Goal: Information Seeking & Learning: Learn about a topic

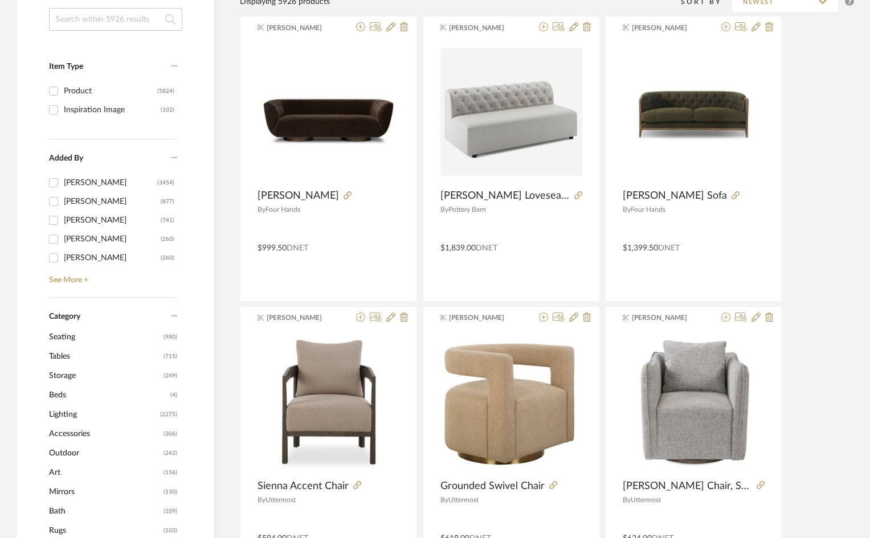
scroll to position [228, 0]
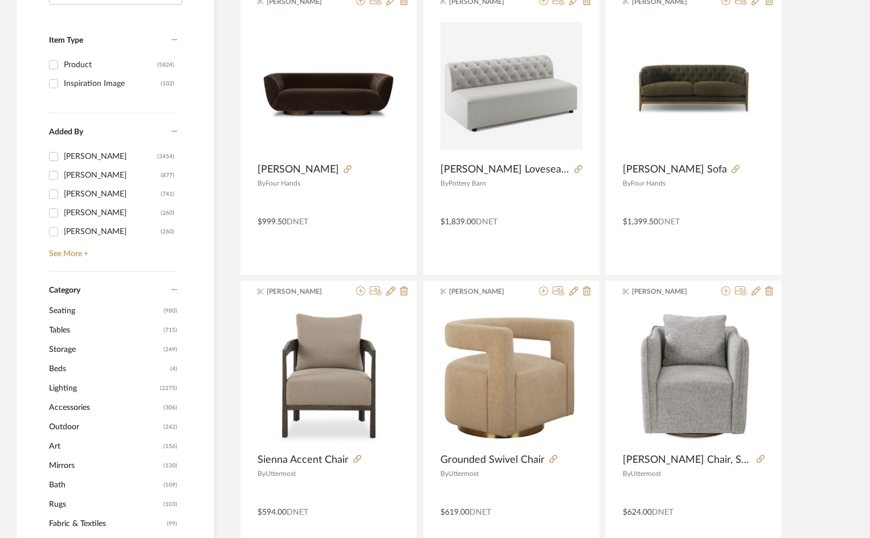
click at [61, 331] on span "Tables" at bounding box center [105, 330] width 112 height 19
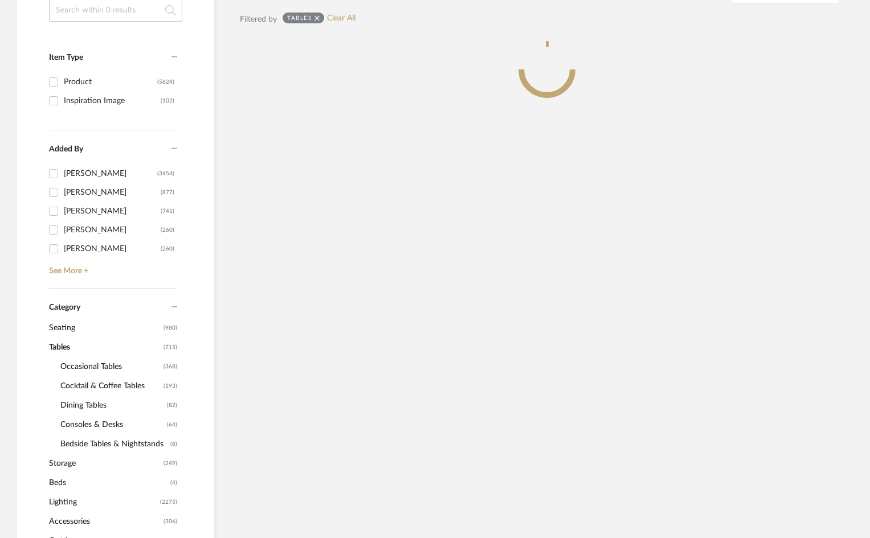
scroll to position [245, 0]
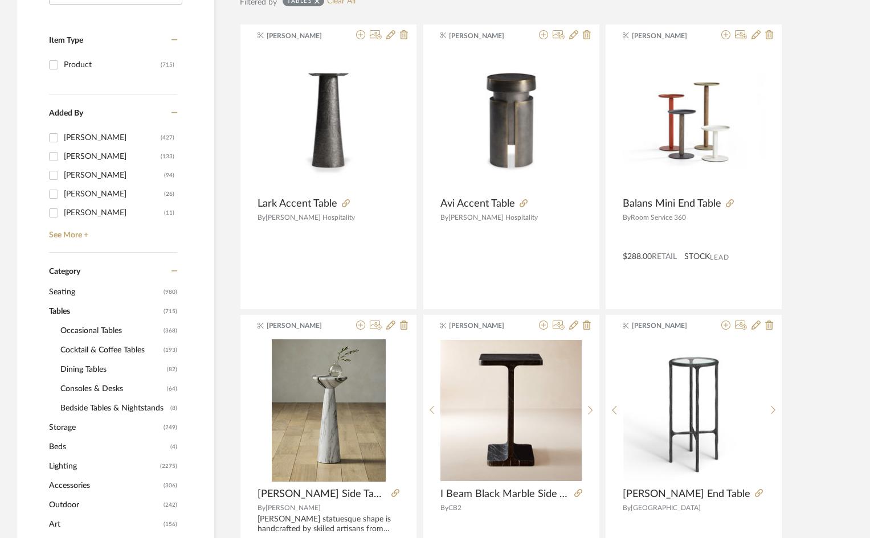
click at [97, 331] on span "Occasional Tables" at bounding box center [110, 330] width 100 height 19
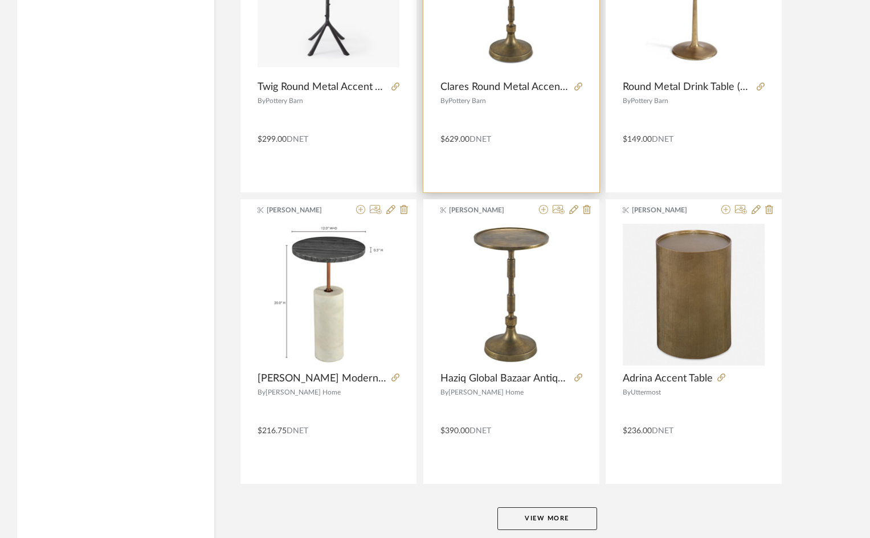
scroll to position [3340, 0]
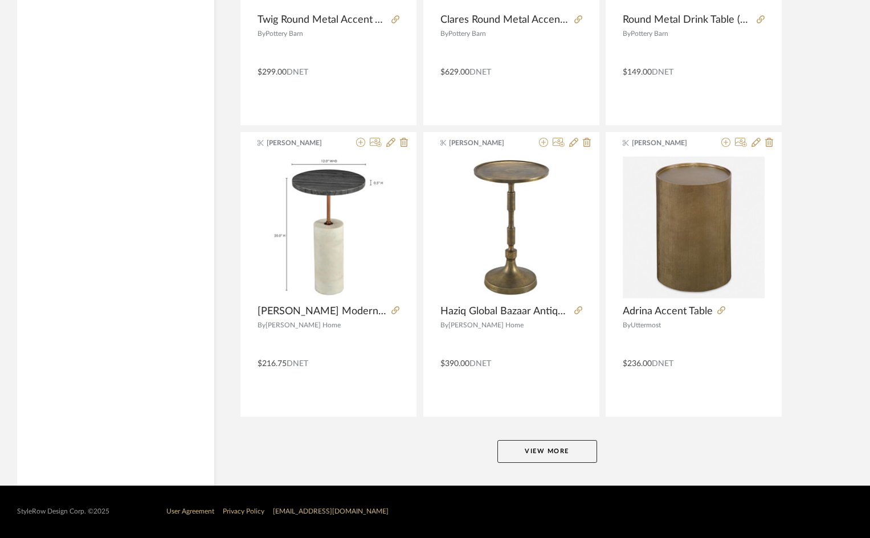
click at [555, 458] on button "View More" at bounding box center [547, 451] width 100 height 23
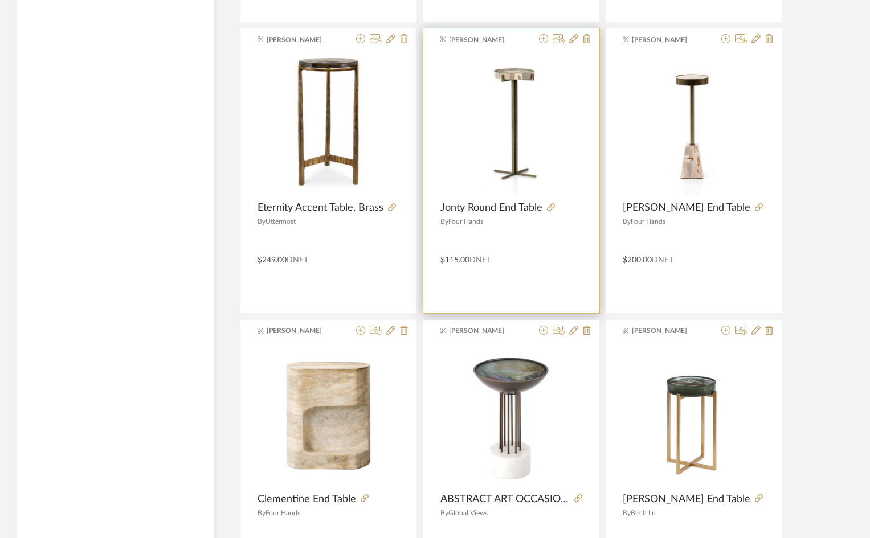
scroll to position [3910, 0]
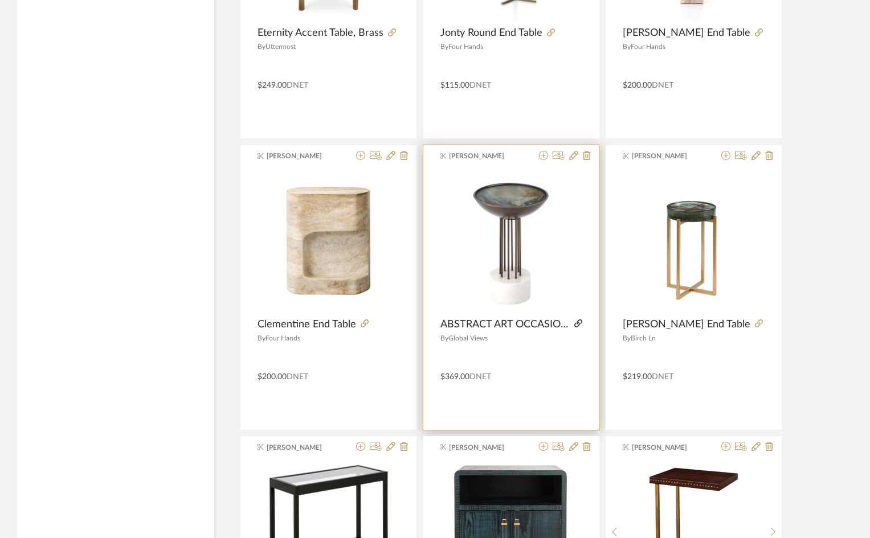
click at [575, 325] on icon at bounding box center [578, 323] width 8 height 8
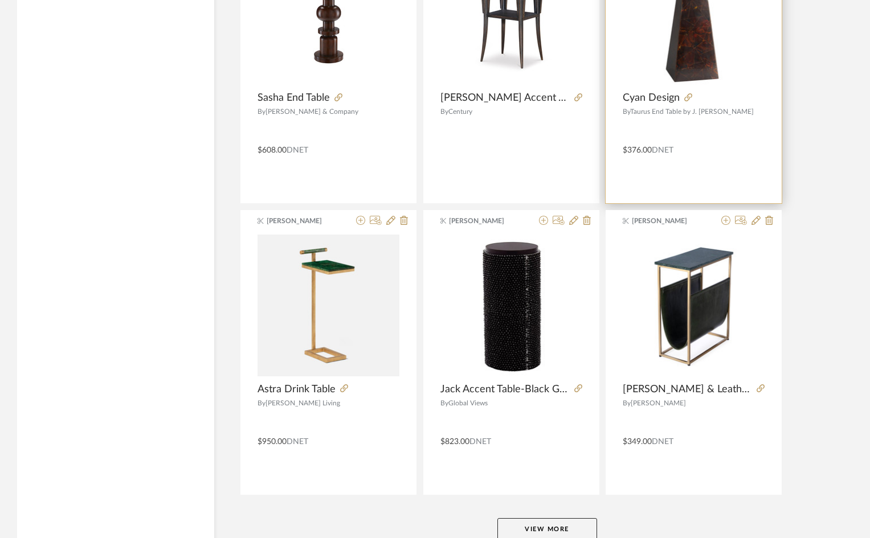
scroll to position [6835, 0]
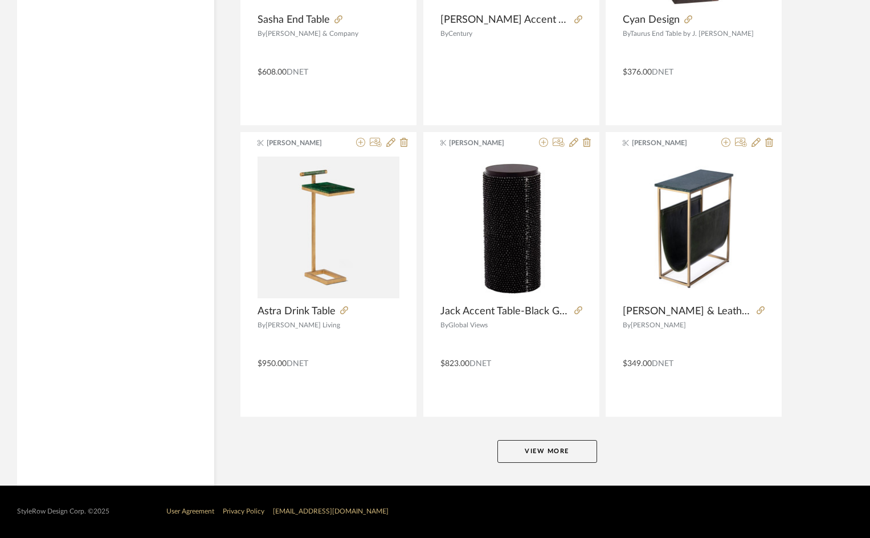
click at [561, 446] on button "View More" at bounding box center [547, 451] width 100 height 23
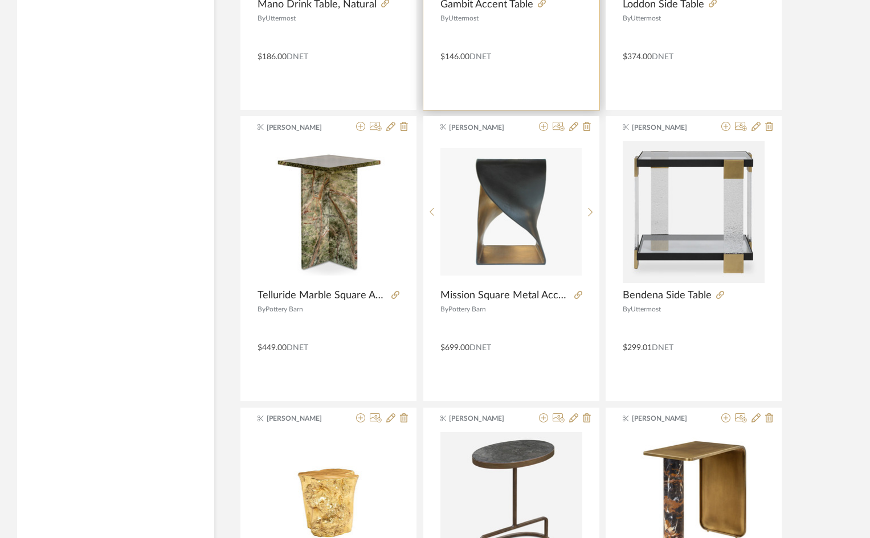
scroll to position [10309, 0]
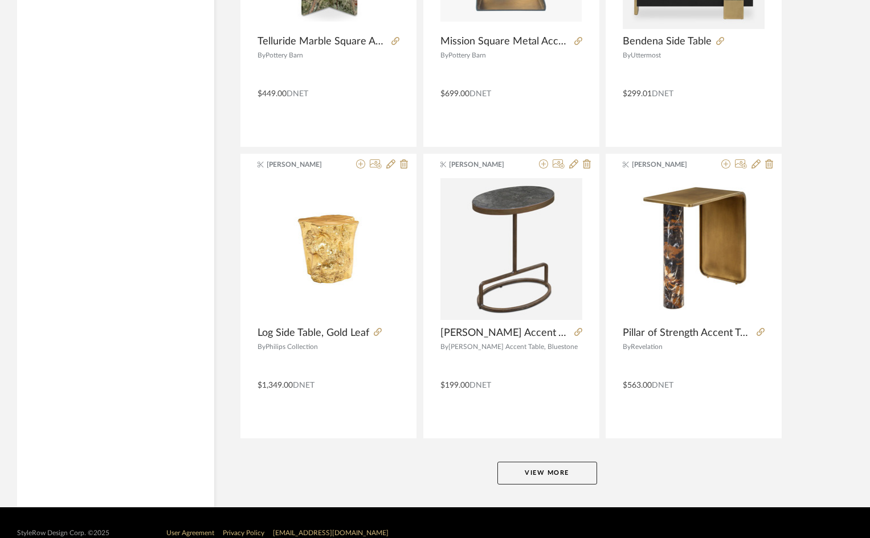
click at [569, 472] on button "View More" at bounding box center [547, 473] width 100 height 23
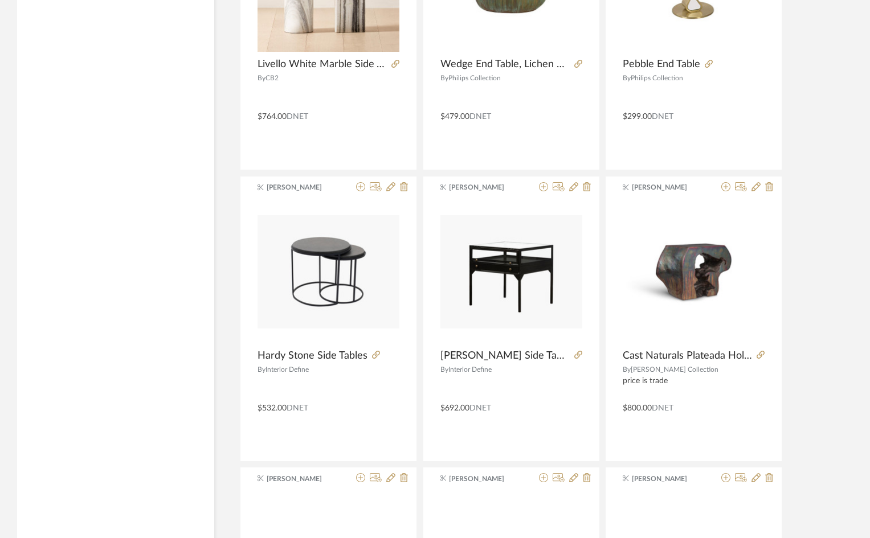
scroll to position [12644, 0]
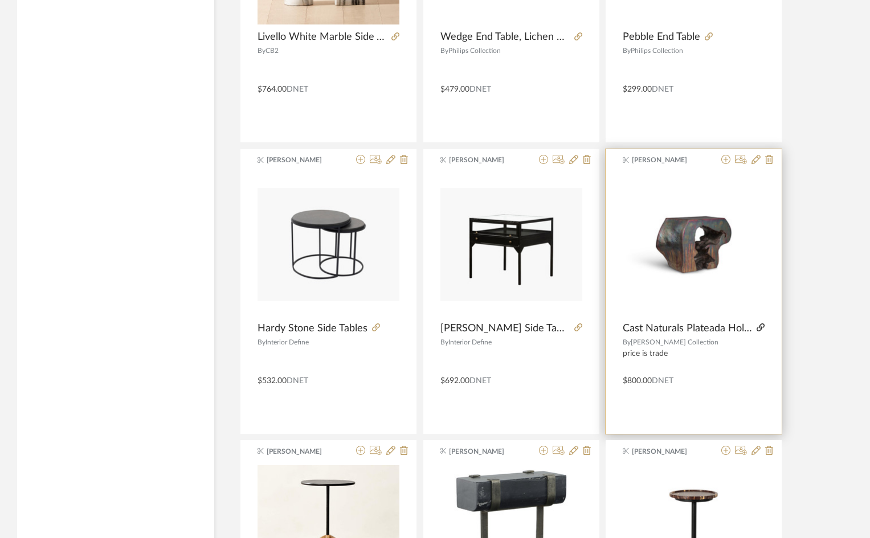
click at [758, 326] on icon at bounding box center [760, 327] width 8 height 8
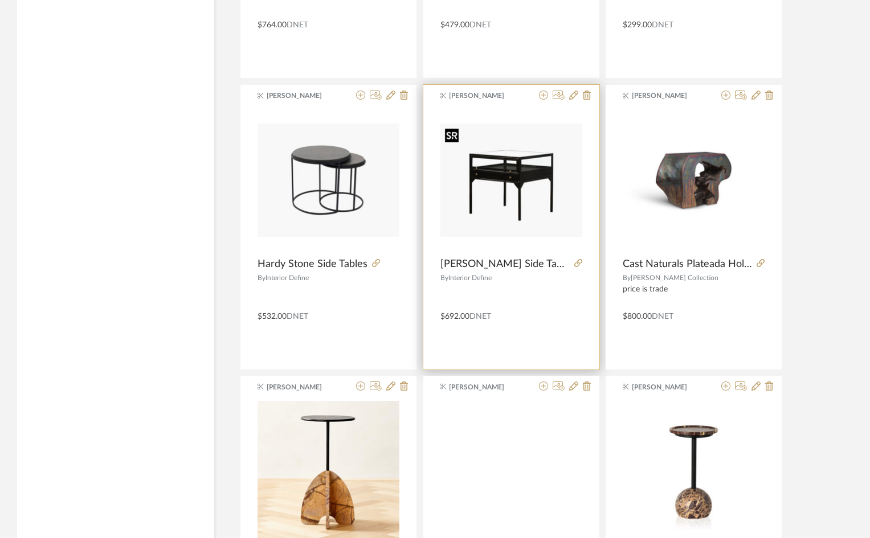
scroll to position [12985, 0]
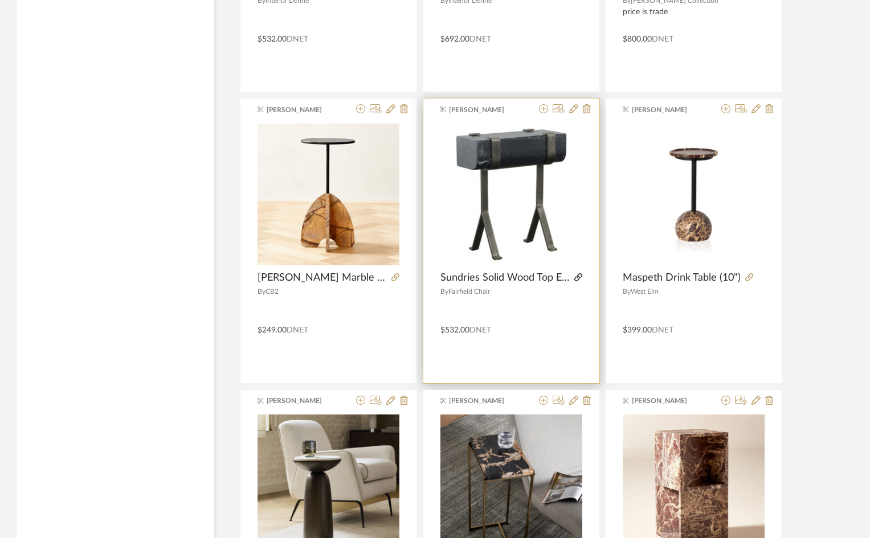
click at [575, 278] on icon at bounding box center [578, 277] width 8 height 8
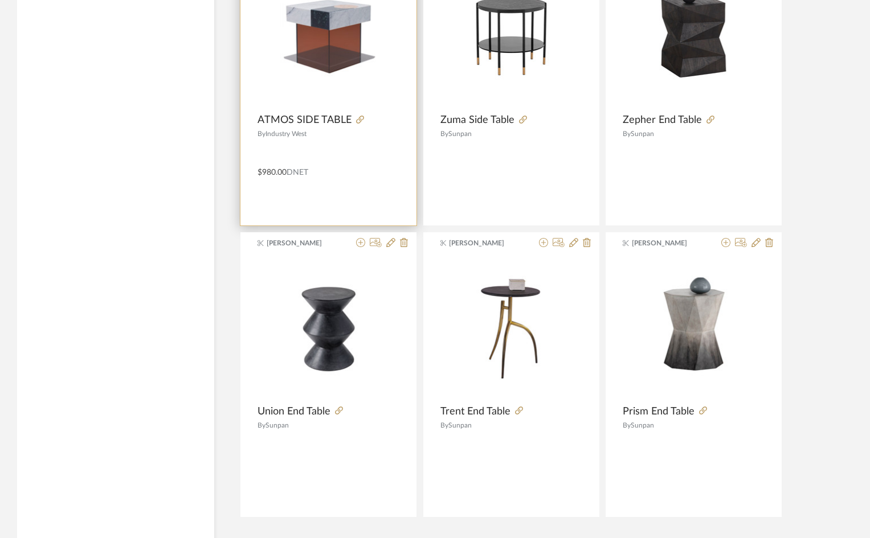
scroll to position [13826, 0]
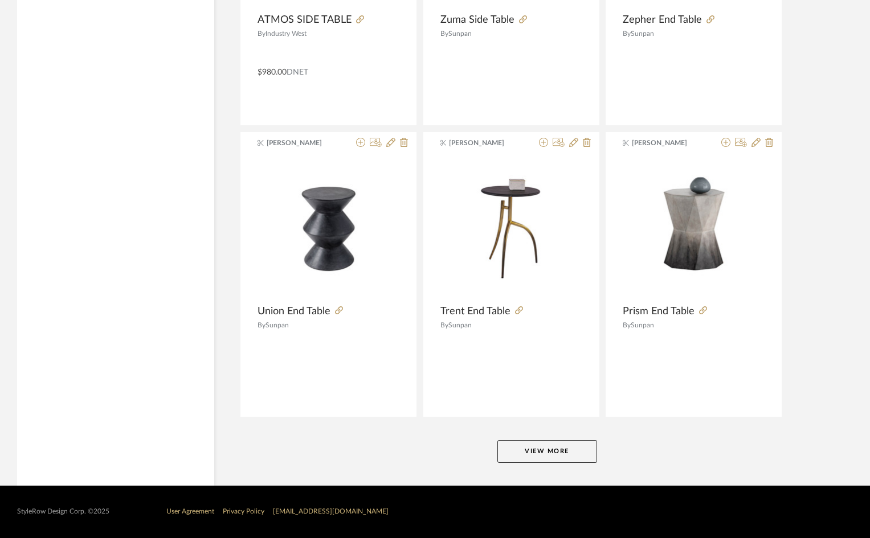
click at [548, 448] on button "View More" at bounding box center [547, 451] width 100 height 23
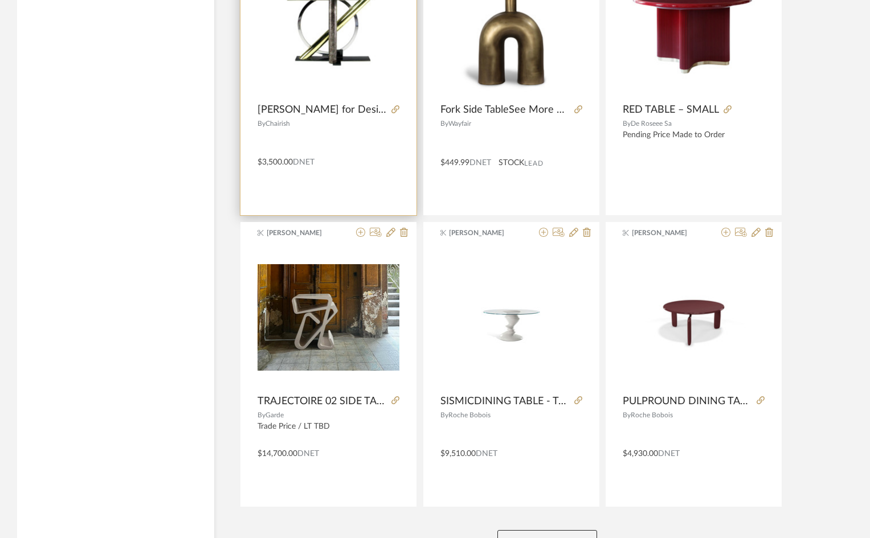
scroll to position [17321, 0]
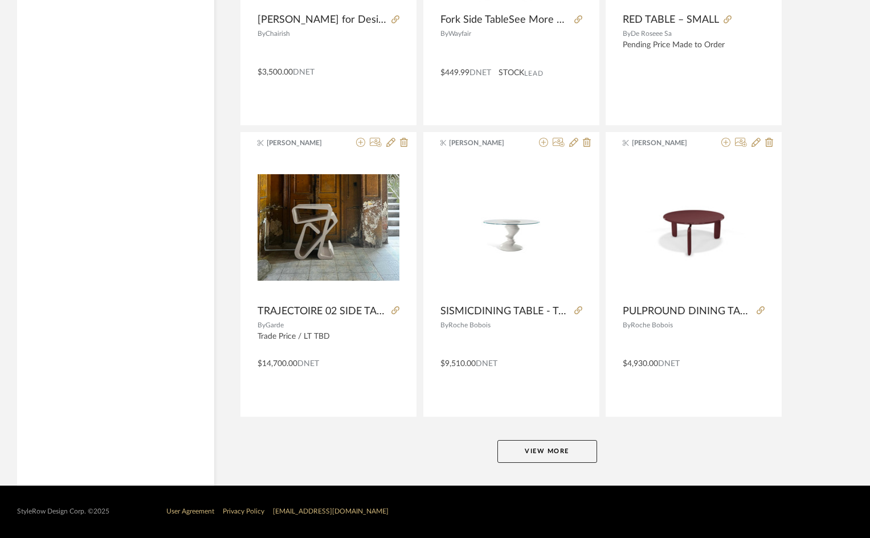
click at [576, 460] on button "View More" at bounding box center [547, 451] width 100 height 23
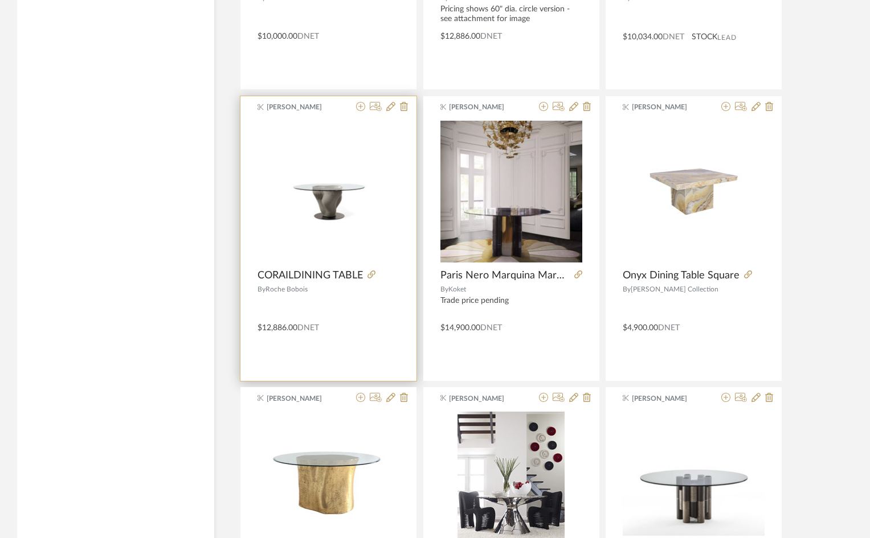
scroll to position [18175, 0]
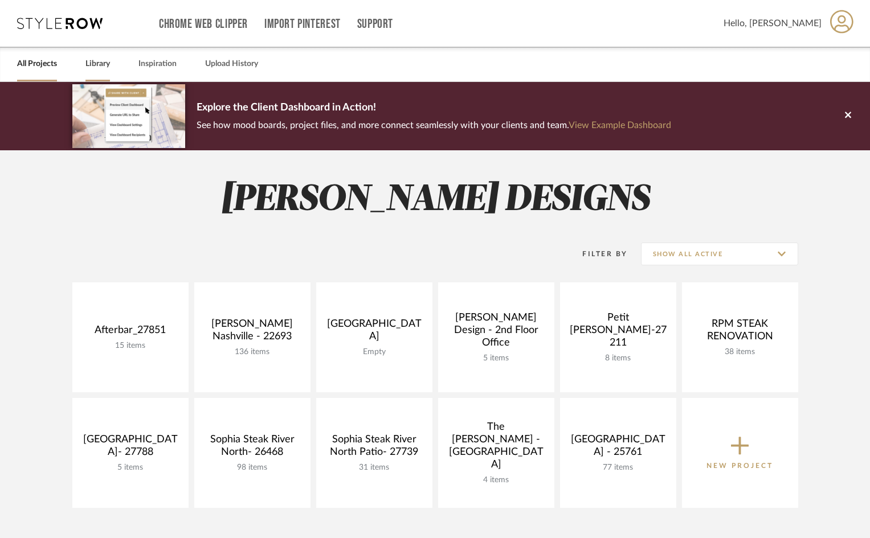
click at [107, 67] on link "Library" at bounding box center [97, 63] width 24 height 15
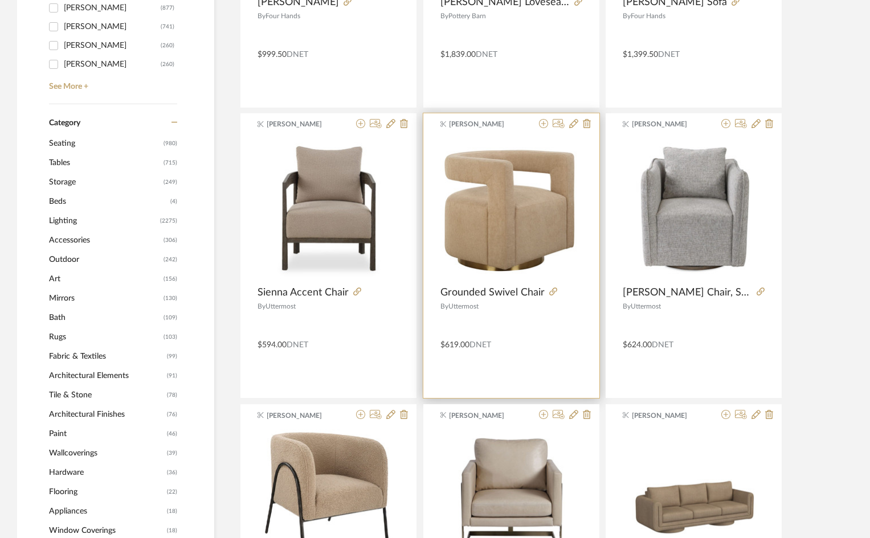
scroll to position [342, 0]
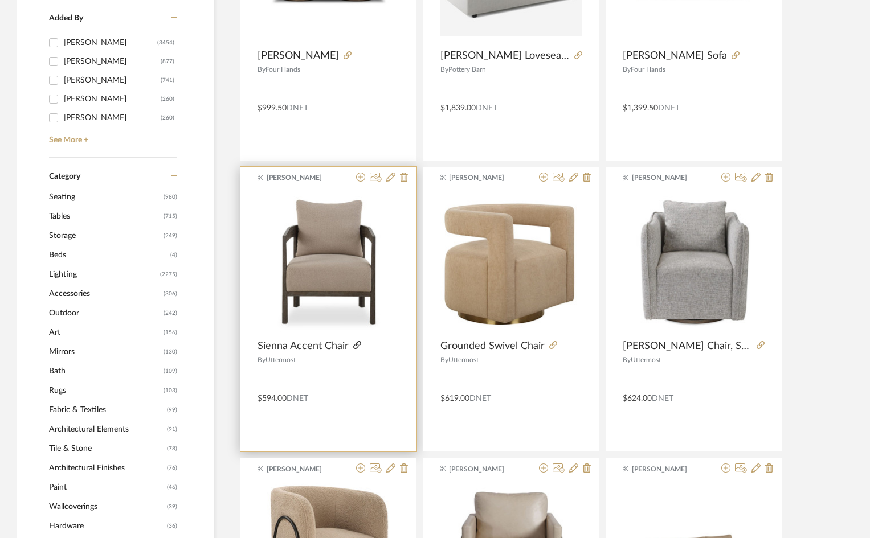
click at [355, 346] on icon at bounding box center [357, 345] width 8 height 8
